Goal: Task Accomplishment & Management: Use online tool/utility

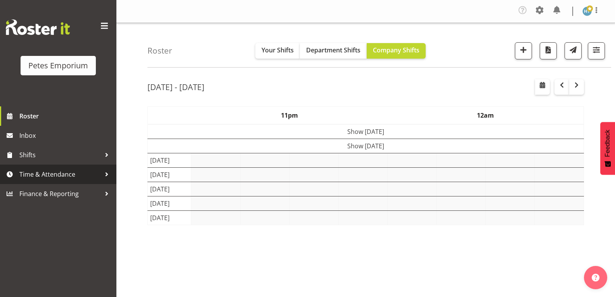
click at [52, 175] on span "Time & Attendance" at bounding box center [59, 174] width 81 height 12
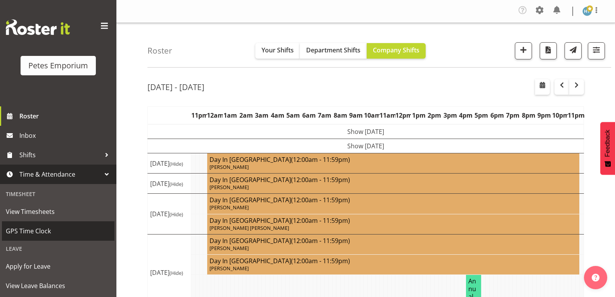
click at [44, 227] on span "GPS Time Clock" at bounding box center [58, 231] width 105 height 12
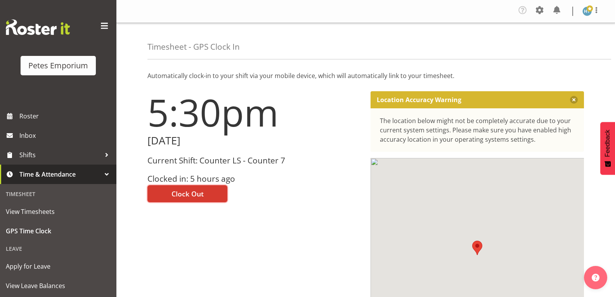
click at [206, 193] on button "Clock Out" at bounding box center [187, 193] width 80 height 17
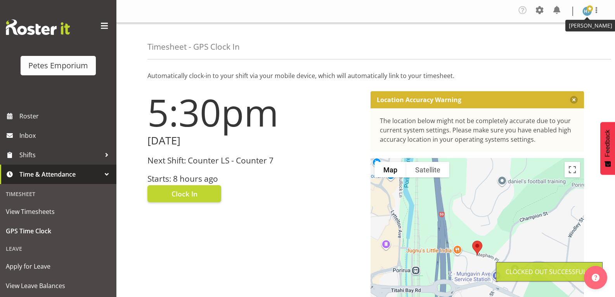
click at [589, 10] on span at bounding box center [589, 8] width 6 height 6
click at [557, 43] on link "Log Out" at bounding box center [563, 43] width 74 height 14
